Goal: Information Seeking & Learning: Learn about a topic

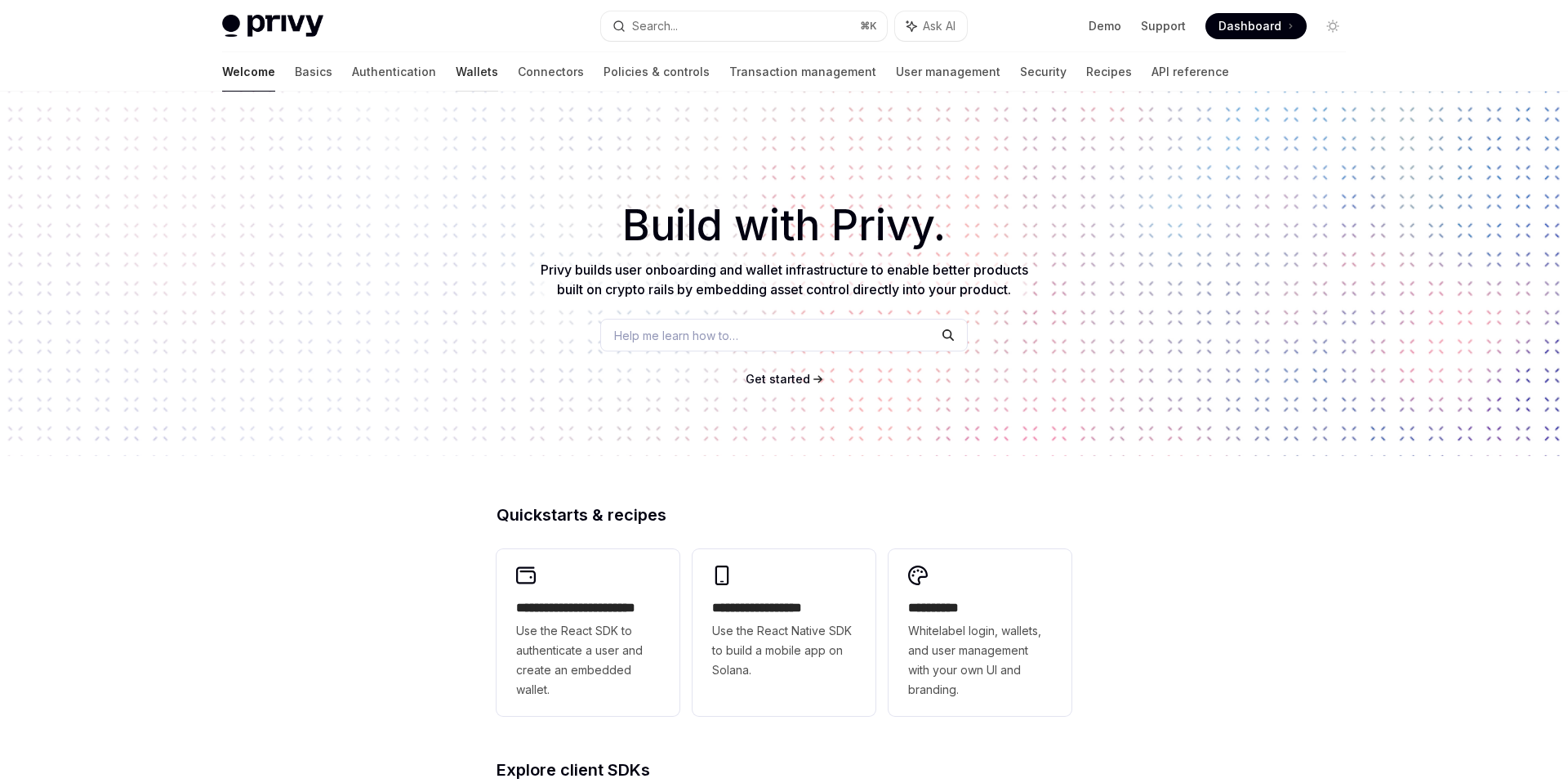
click at [456, 71] on link "Wallets" at bounding box center [477, 72] width 43 height 39
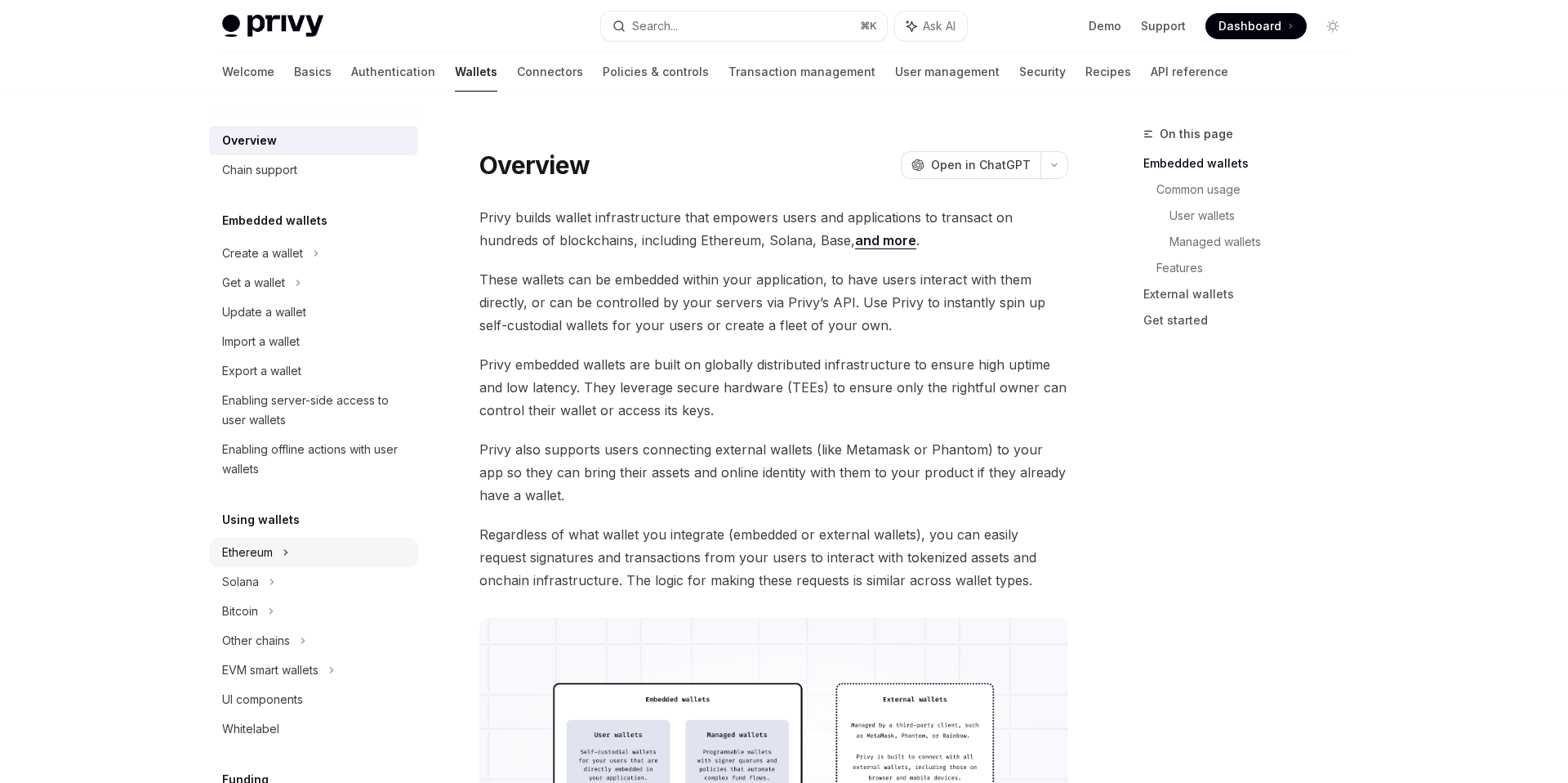
scroll to position [60, 0]
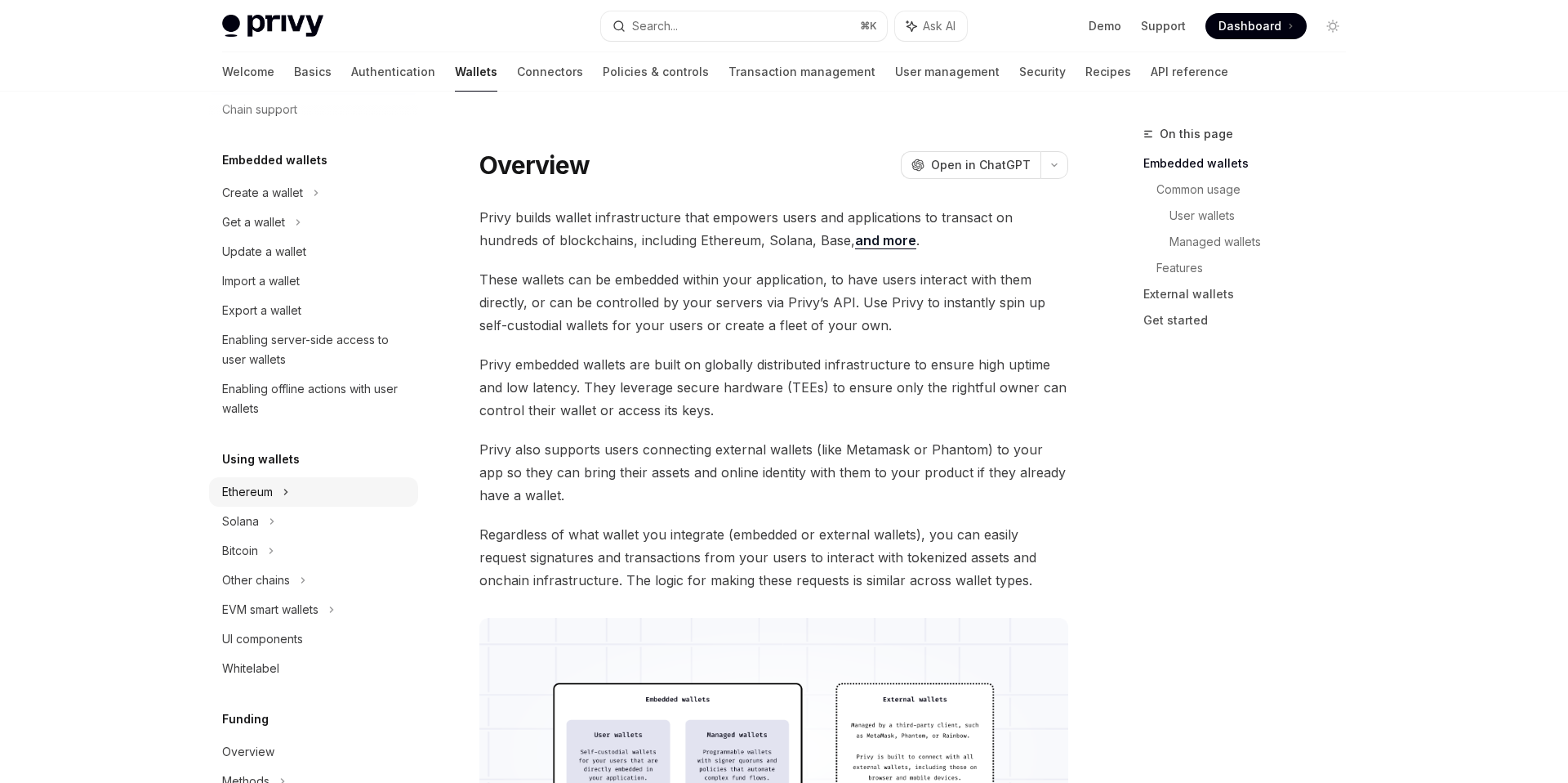
click at [257, 203] on div "Ethereum" at bounding box center [262, 192] width 81 height 20
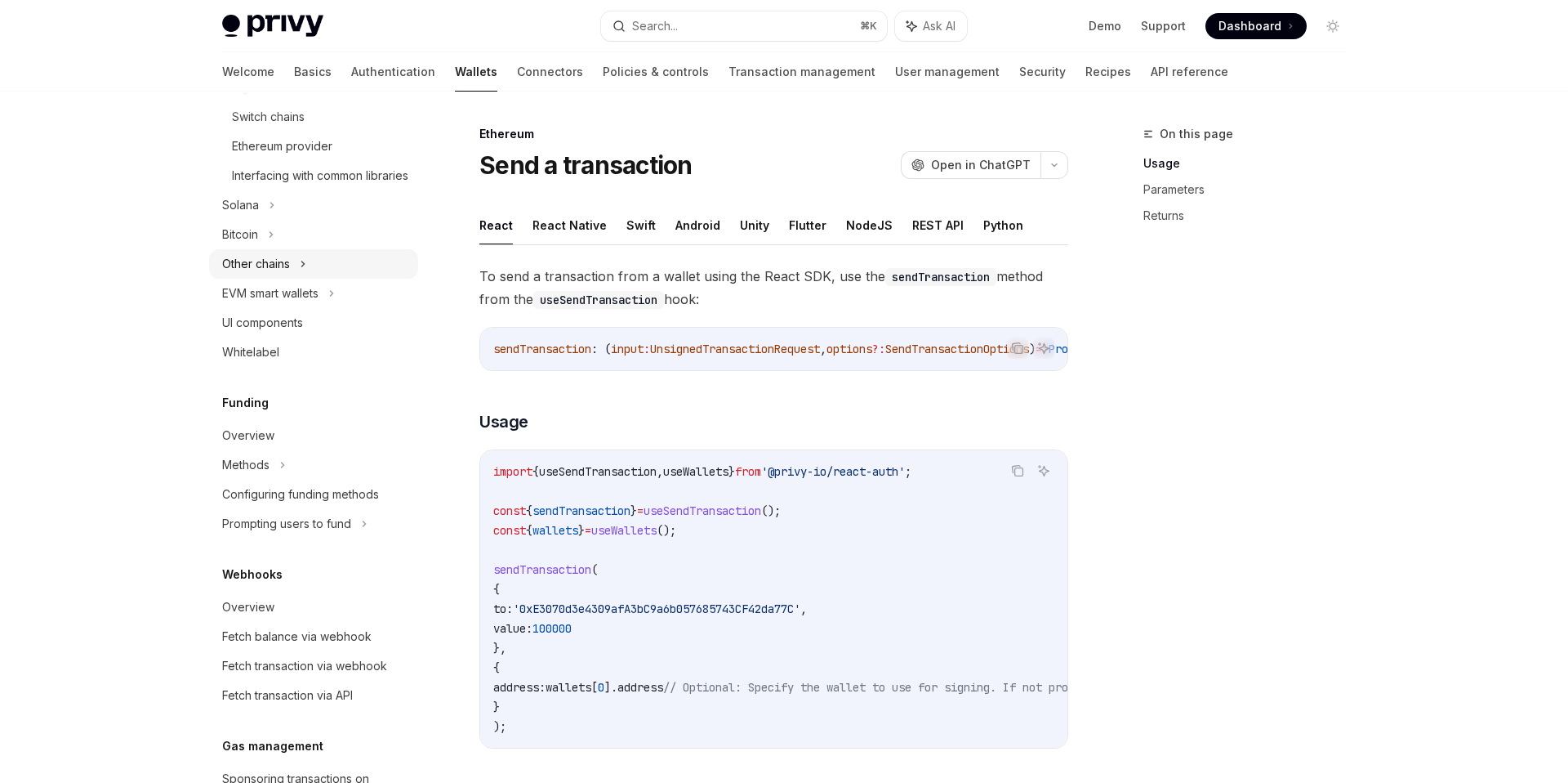
scroll to position [654, 0]
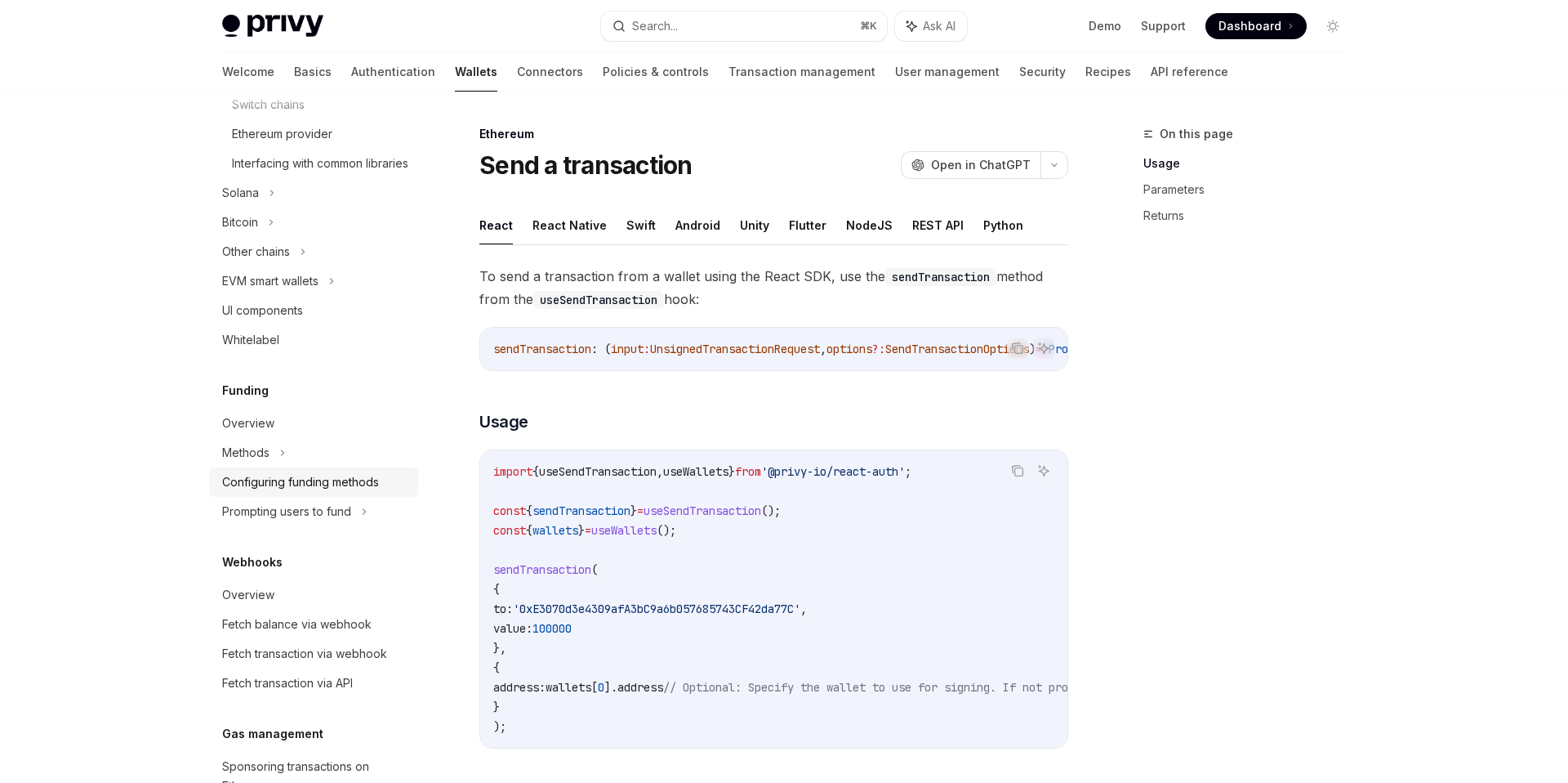
click at [293, 492] on div "Configuring funding methods" at bounding box center [300, 482] width 157 height 20
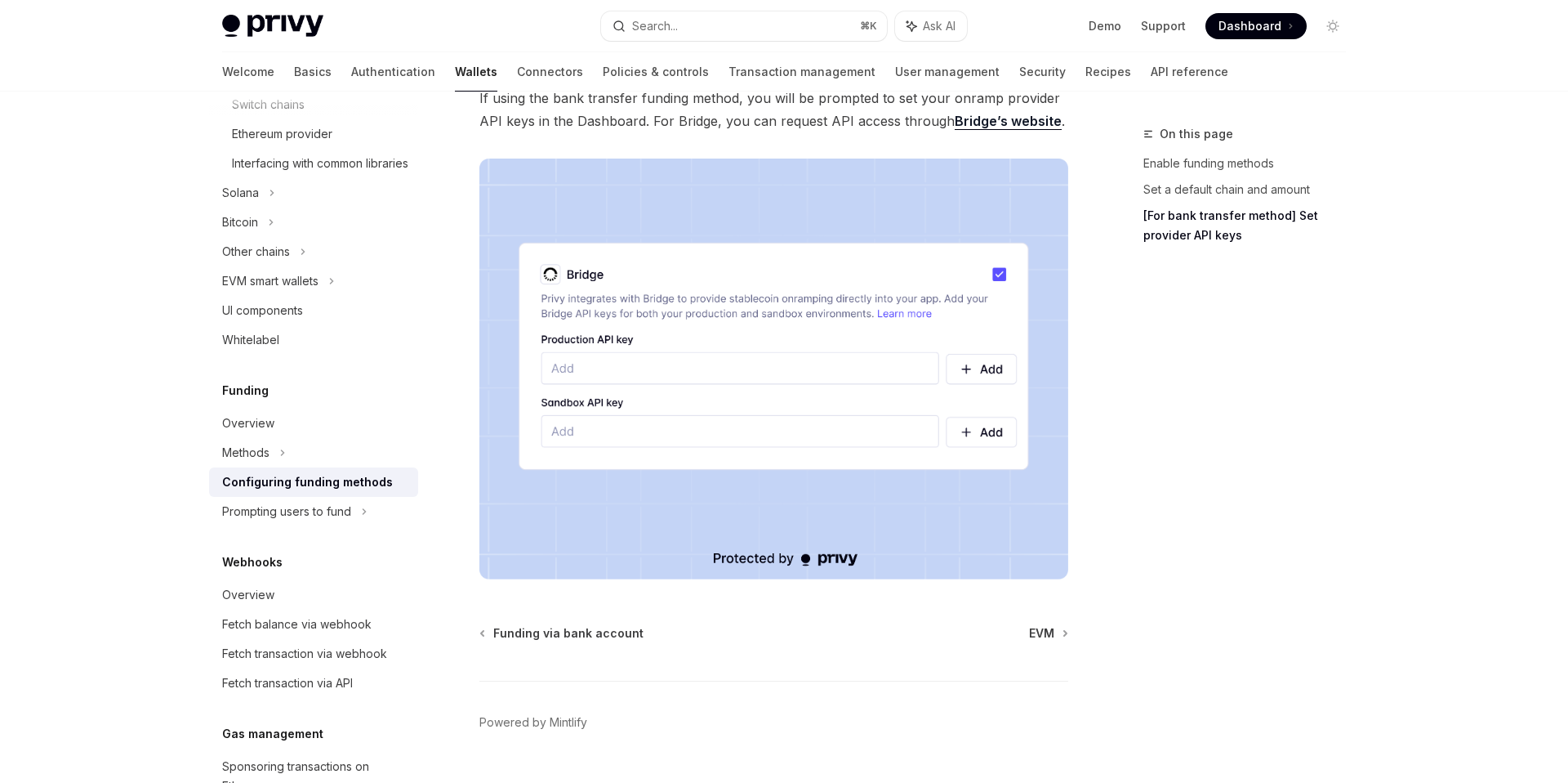
scroll to position [1480, 0]
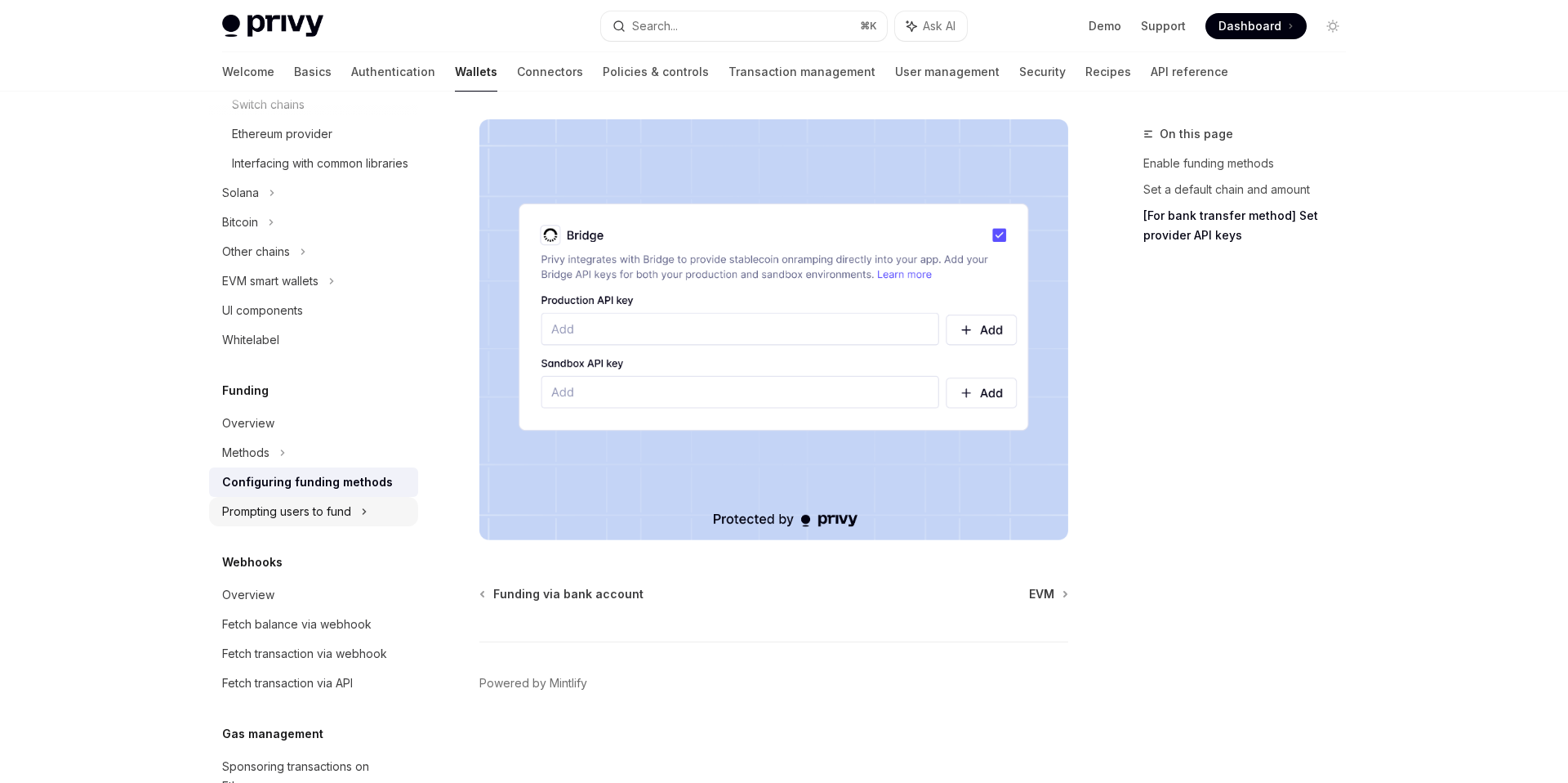
click at [285, 262] on div "Prompting users to fund" at bounding box center [256, 252] width 67 height 20
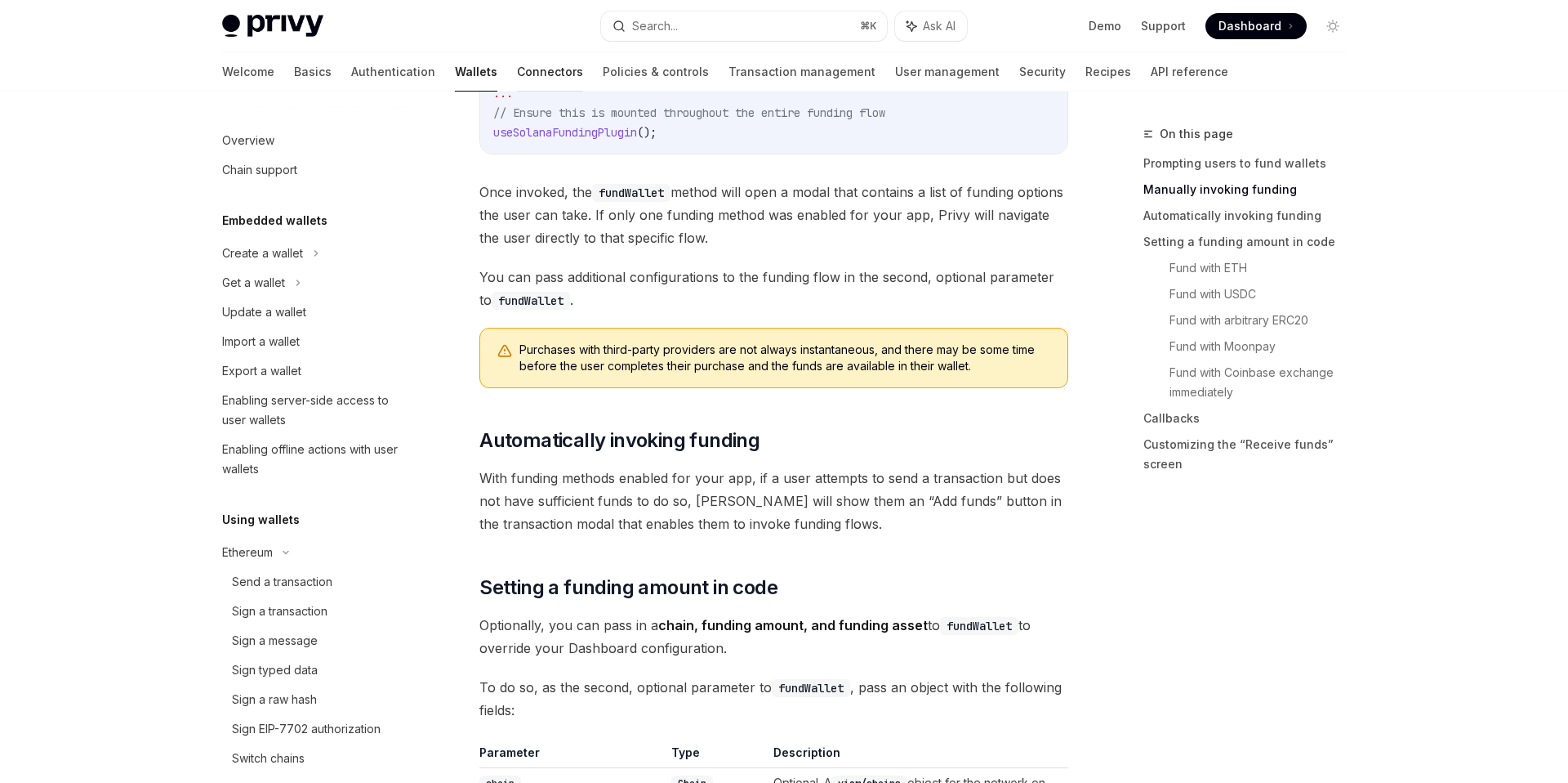
scroll to position [915, 0]
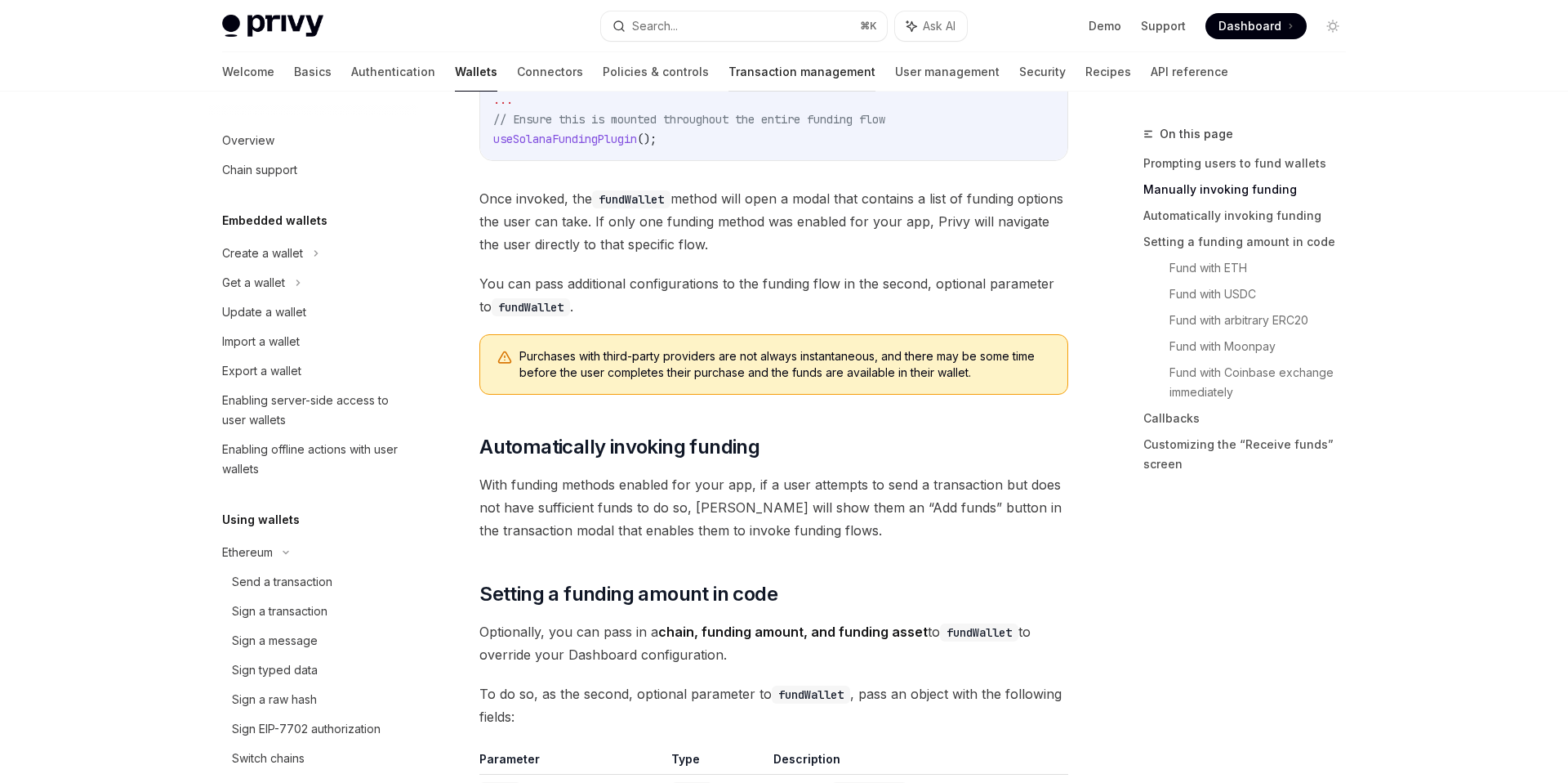
click at [729, 76] on link "Transaction management" at bounding box center [802, 72] width 147 height 39
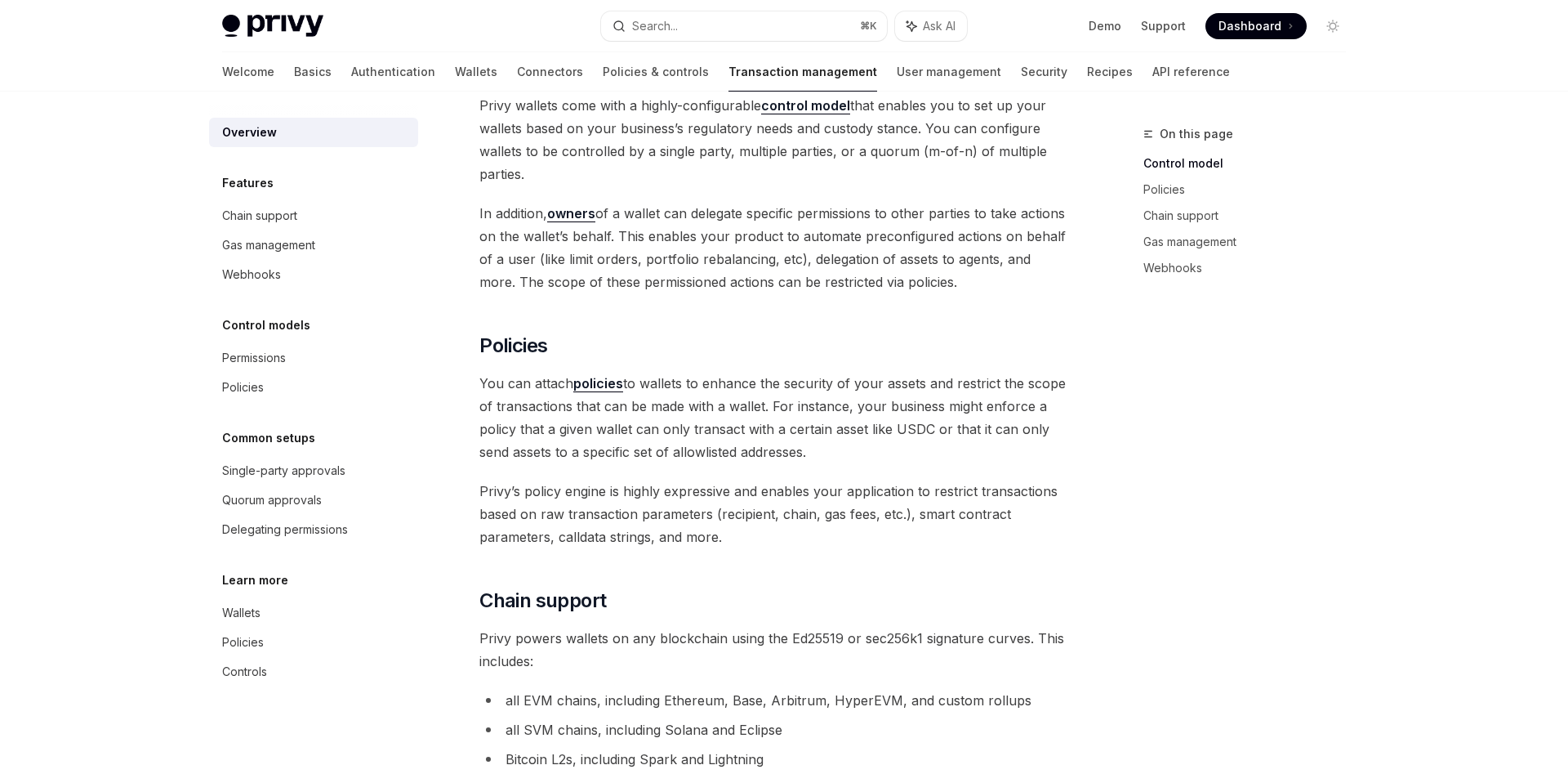
scroll to position [402, 0]
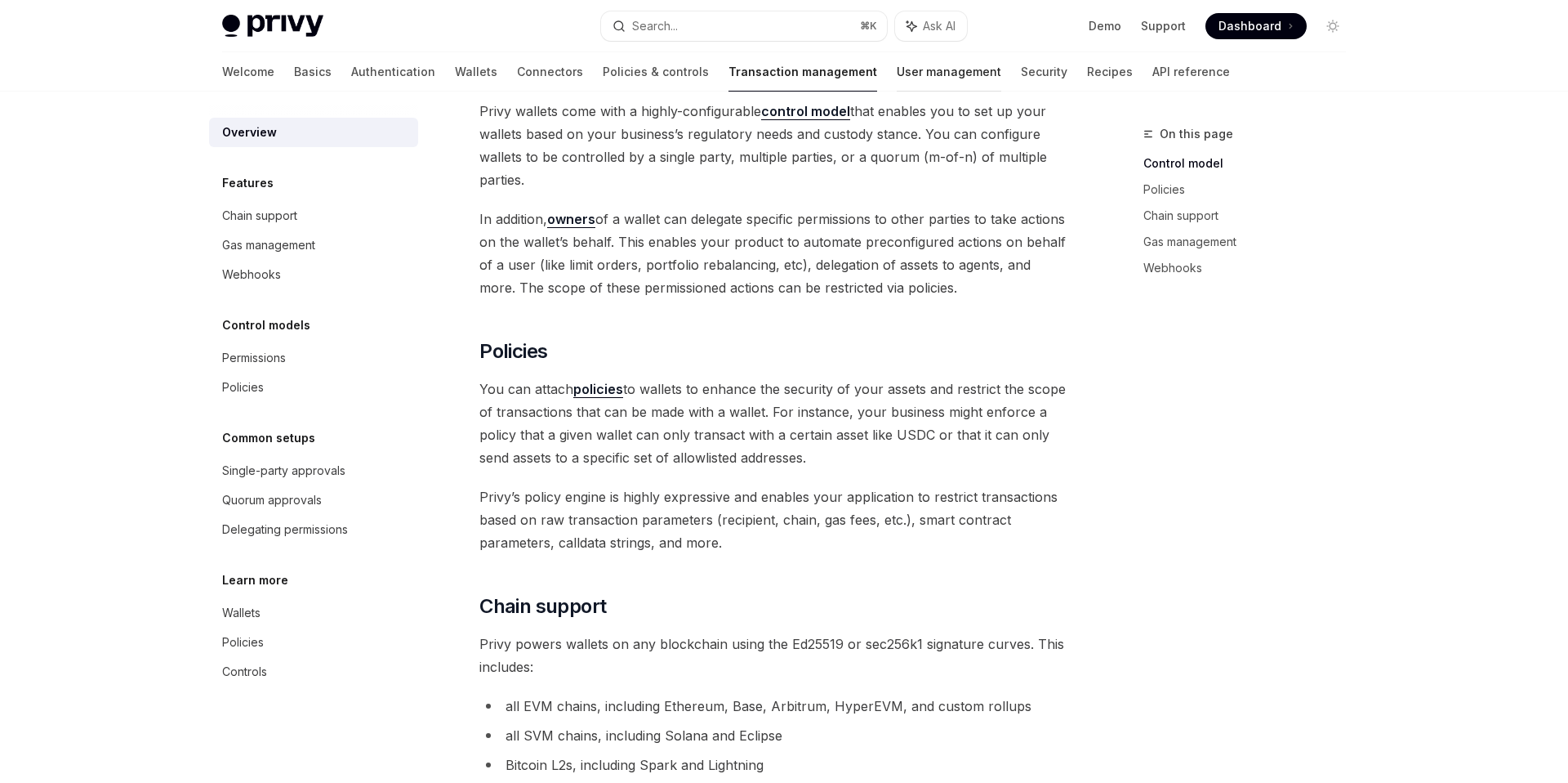
click at [897, 71] on link "User management" at bounding box center [949, 72] width 105 height 39
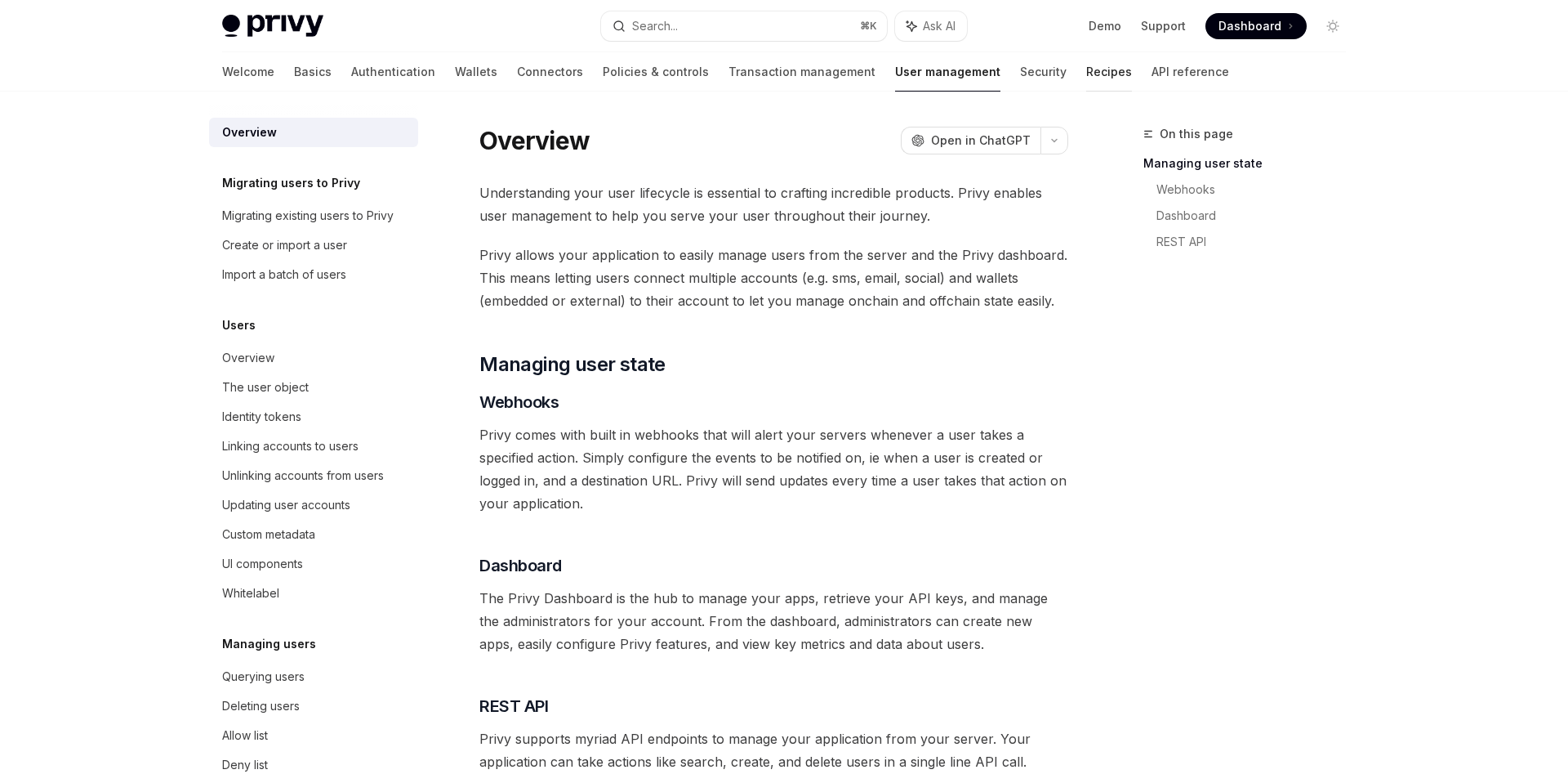
click at [1087, 72] on link "Recipes" at bounding box center [1110, 72] width 46 height 39
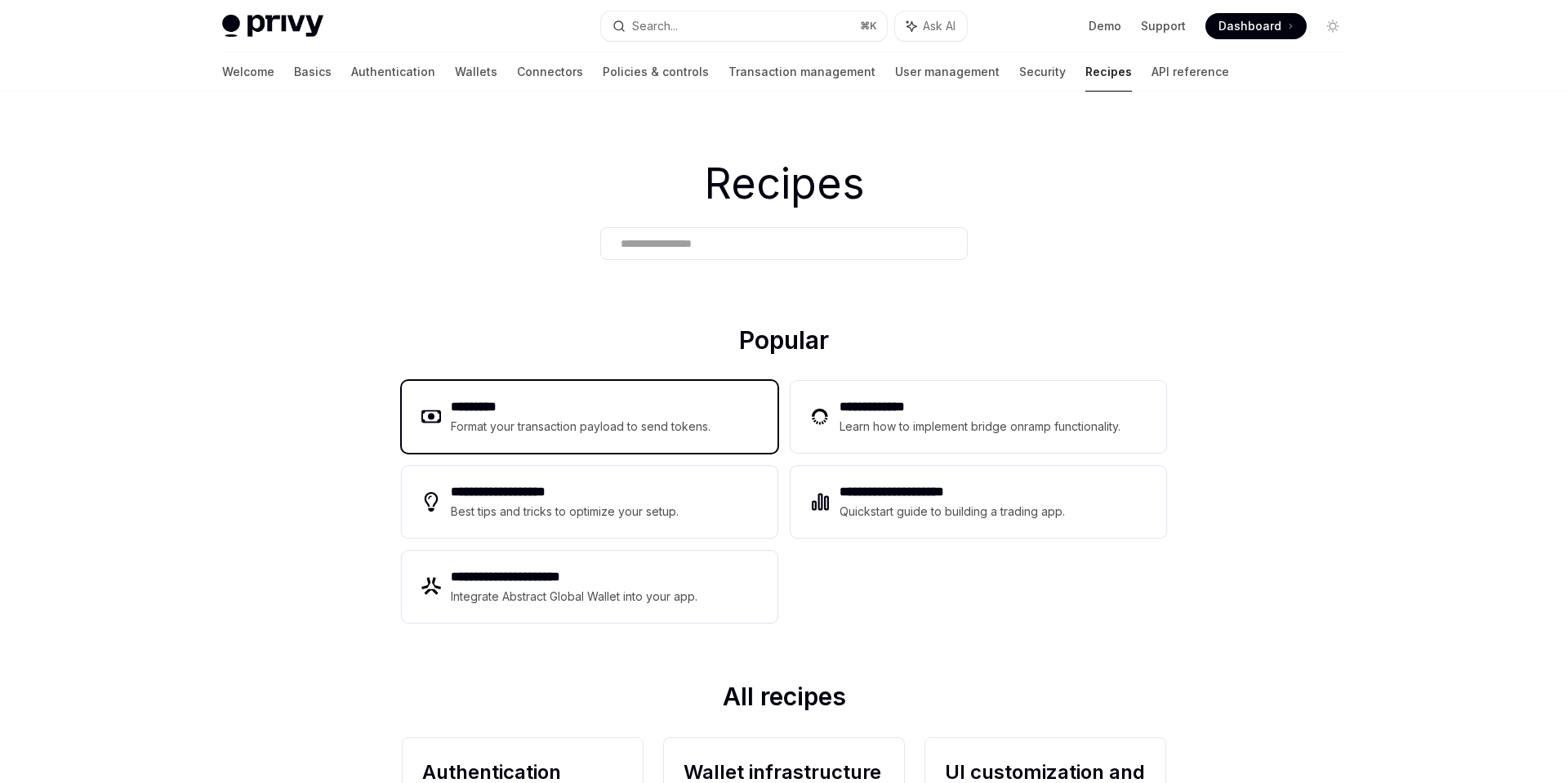
click at [491, 411] on h2 "*********" at bounding box center [581, 407] width 261 height 20
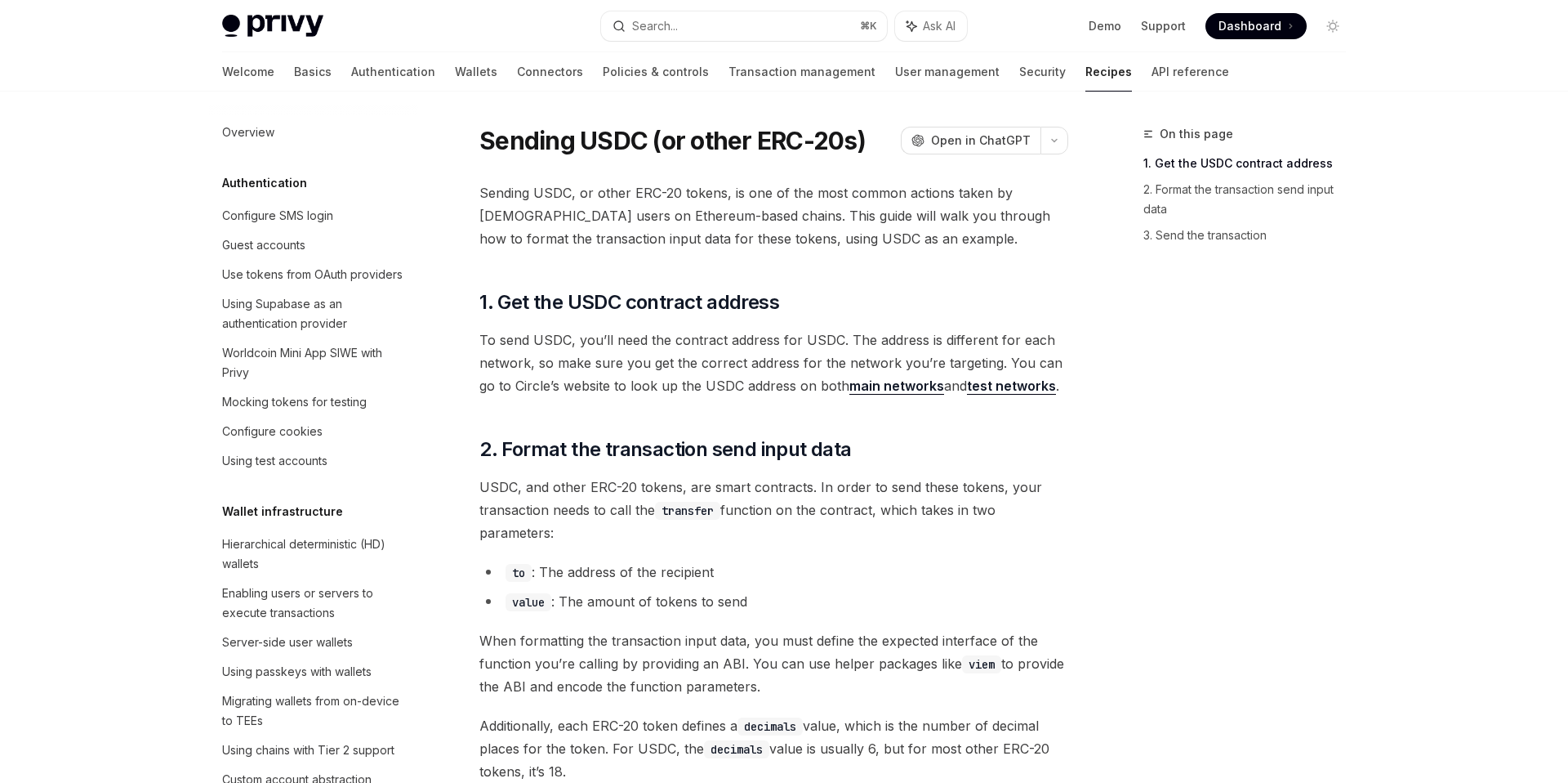
click at [1086, 67] on link "Recipes" at bounding box center [1109, 72] width 47 height 39
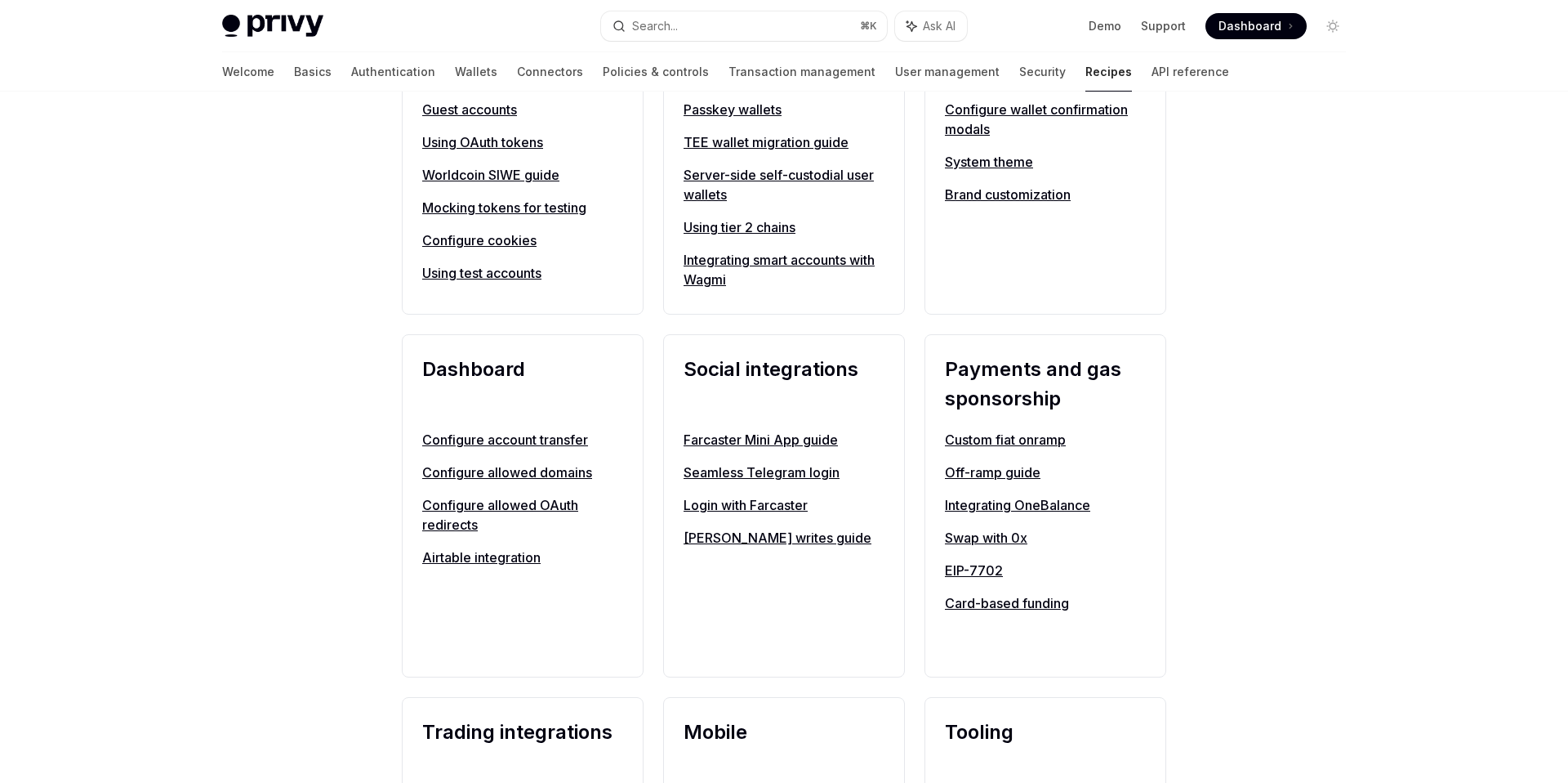
scroll to position [773, 0]
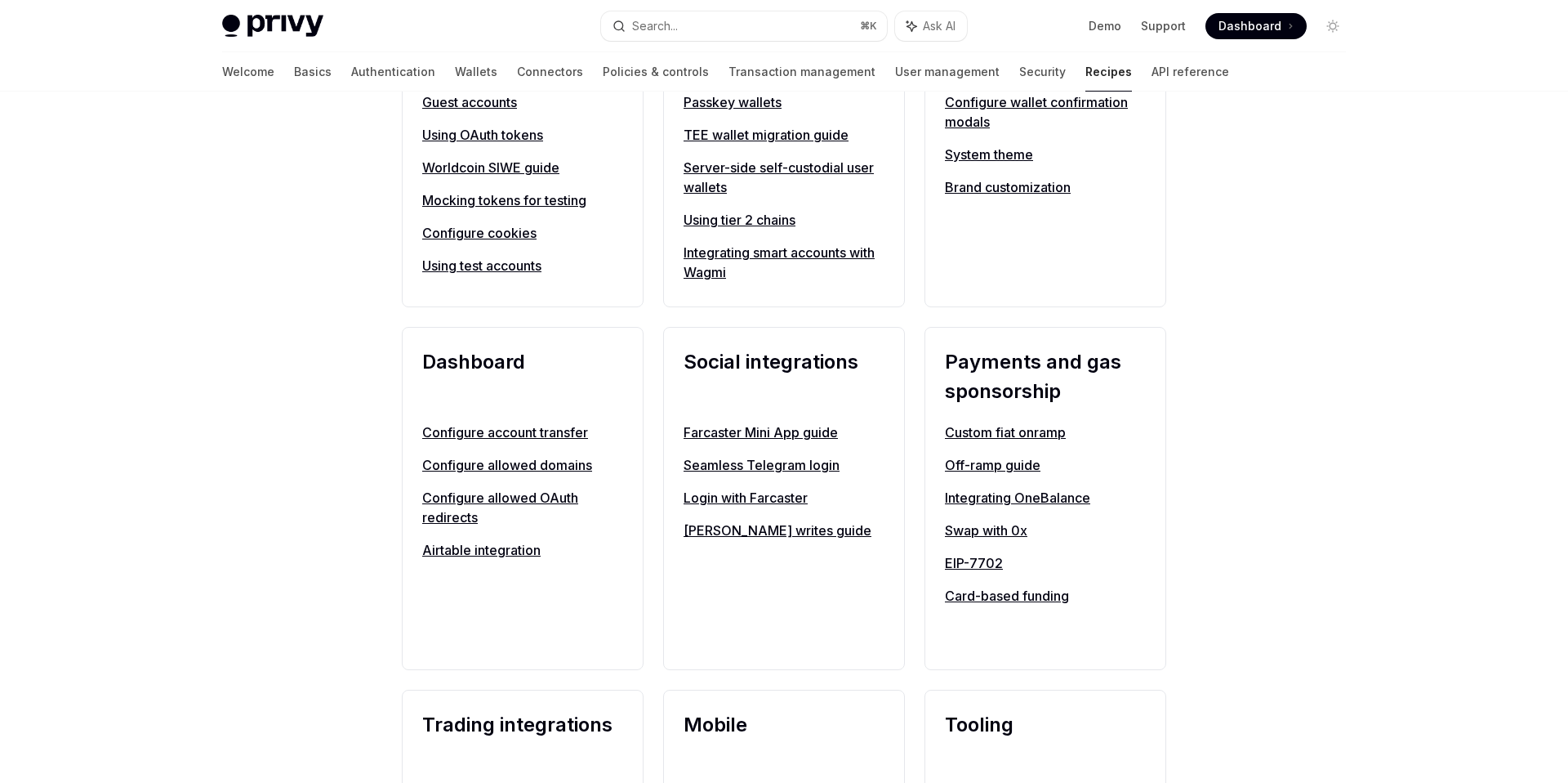
click at [996, 431] on link "Custom fiat onramp" at bounding box center [1045, 432] width 201 height 20
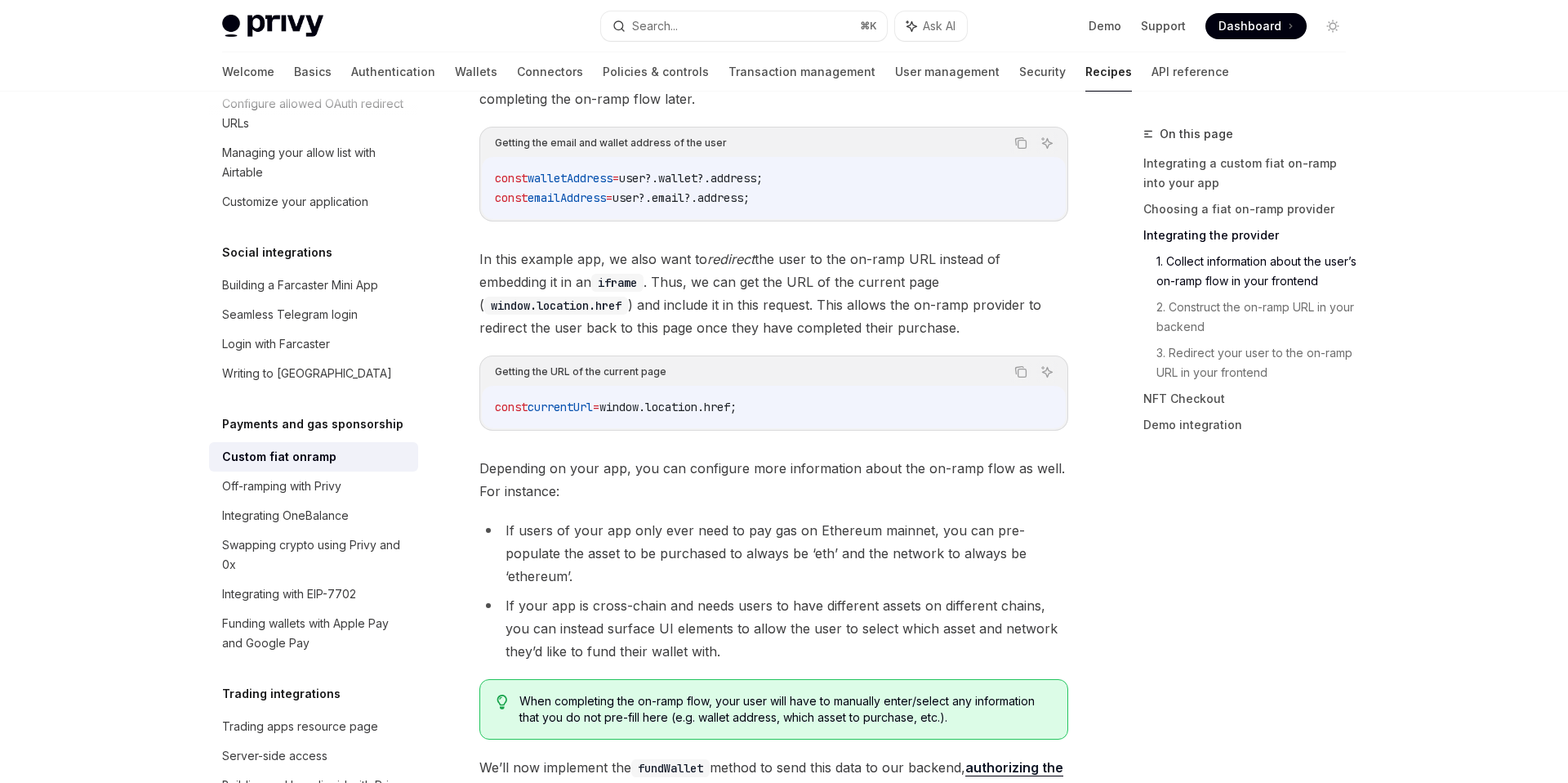
scroll to position [1734, 0]
click at [343, 614] on div "Funding wallets with Apple Pay and Google Pay" at bounding box center [316, 633] width 186 height 39
type textarea "*"
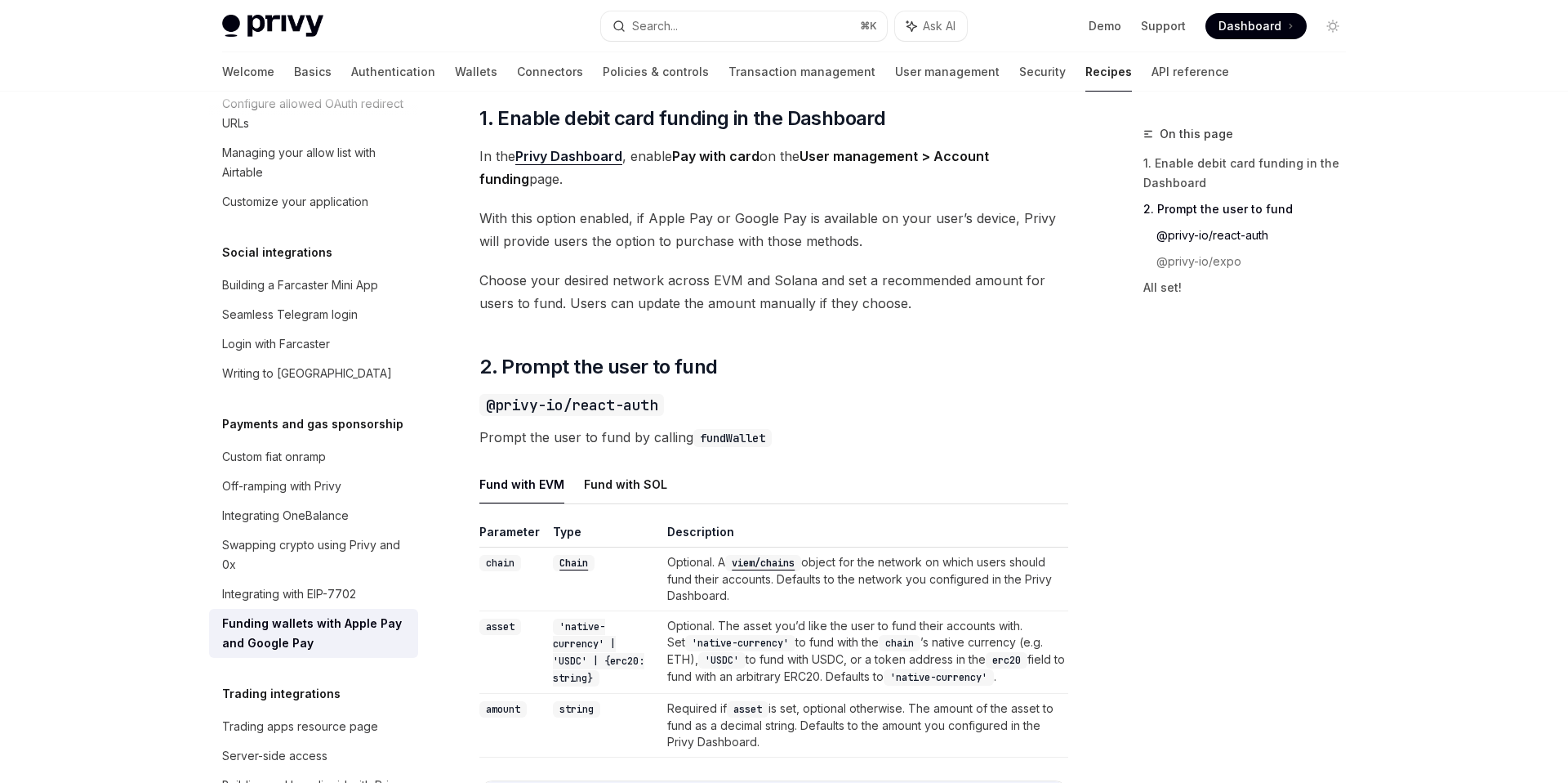
scroll to position [746, 0]
